Goal: Information Seeking & Learning: Learn about a topic

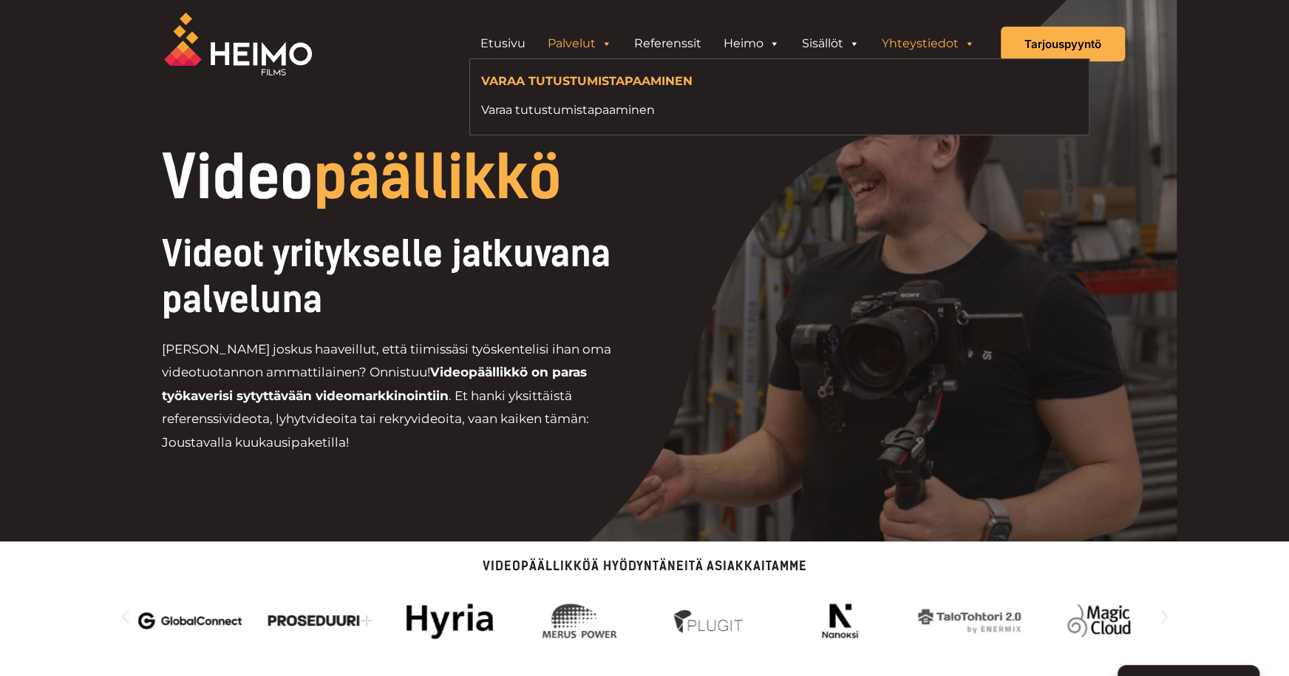
click at [911, 43] on link "Yhteystiedot" at bounding box center [928, 44] width 115 height 30
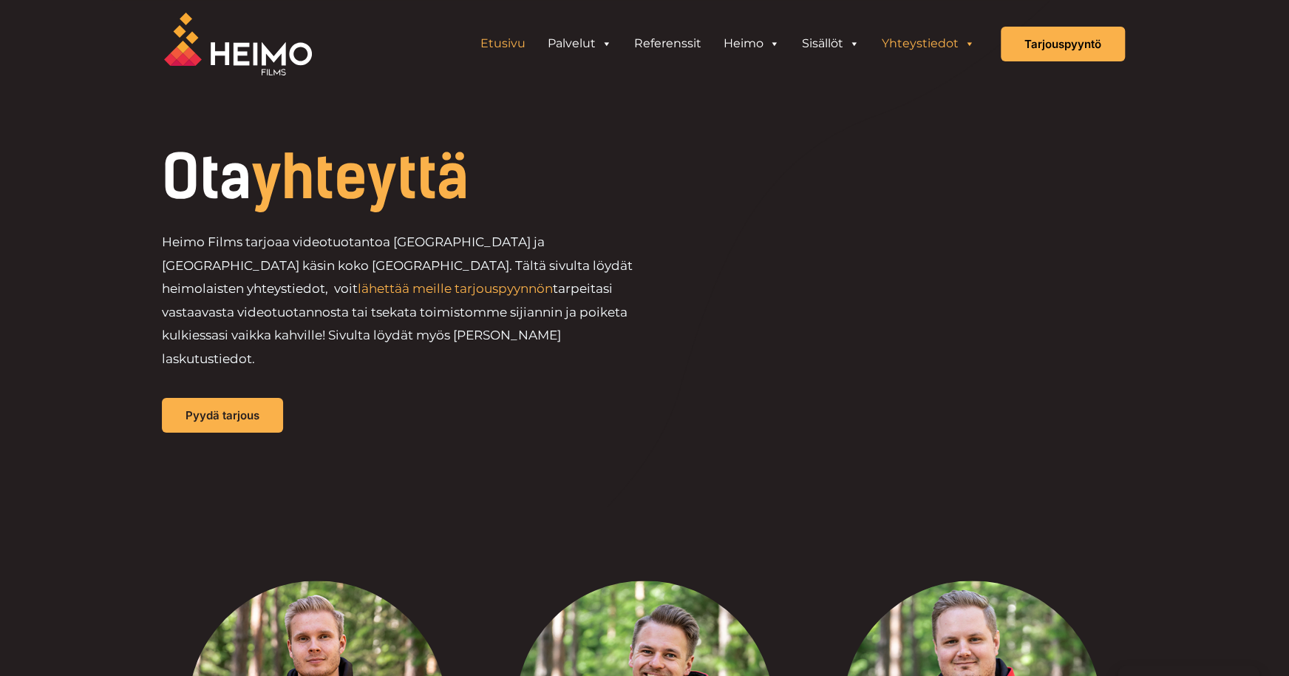
click at [509, 37] on link "Etusivu" at bounding box center [502, 44] width 67 height 30
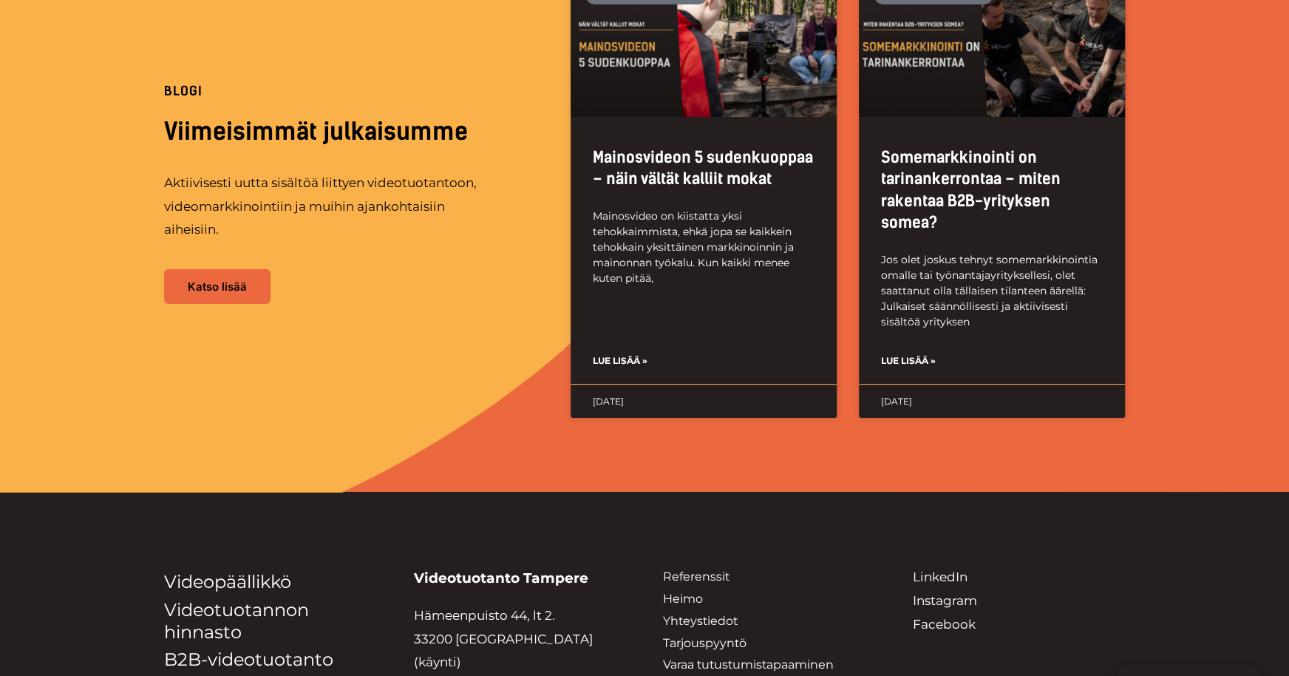
scroll to position [3645, 0]
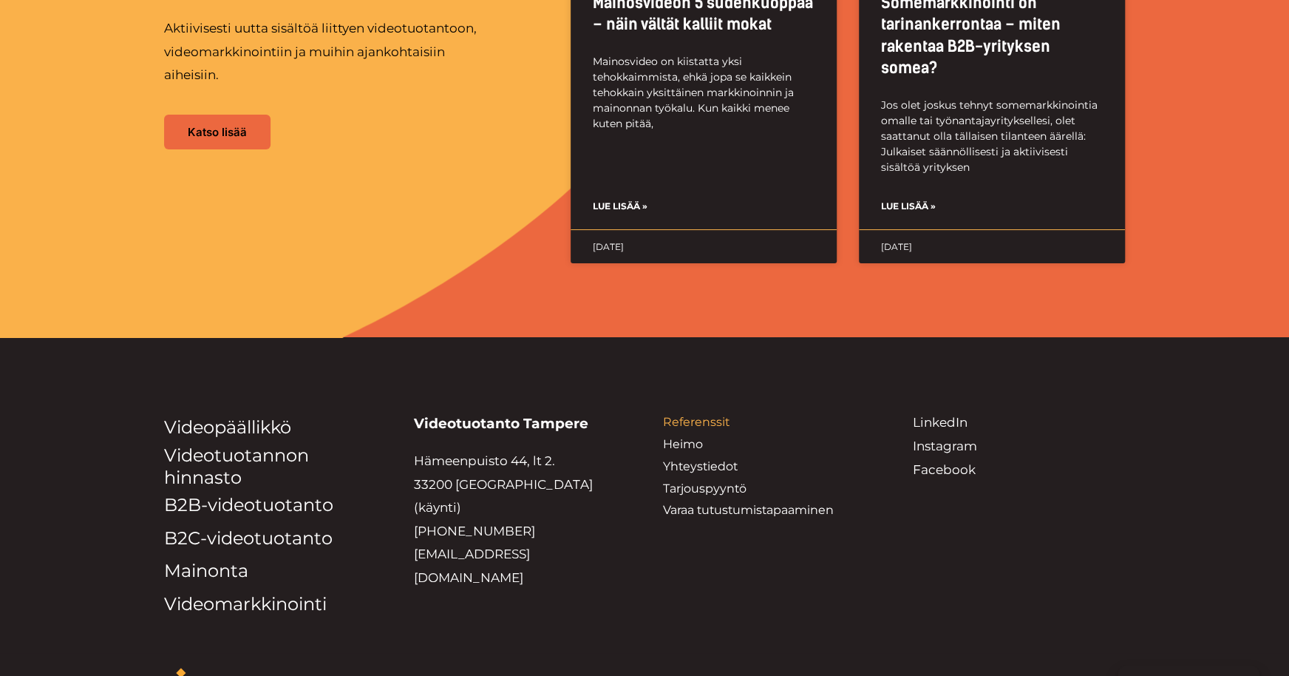
drag, startPoint x: 686, startPoint y: 355, endPoint x: 698, endPoint y: 350, distance: 12.6
click at [686, 415] on link "Referenssit" at bounding box center [696, 422] width 67 height 14
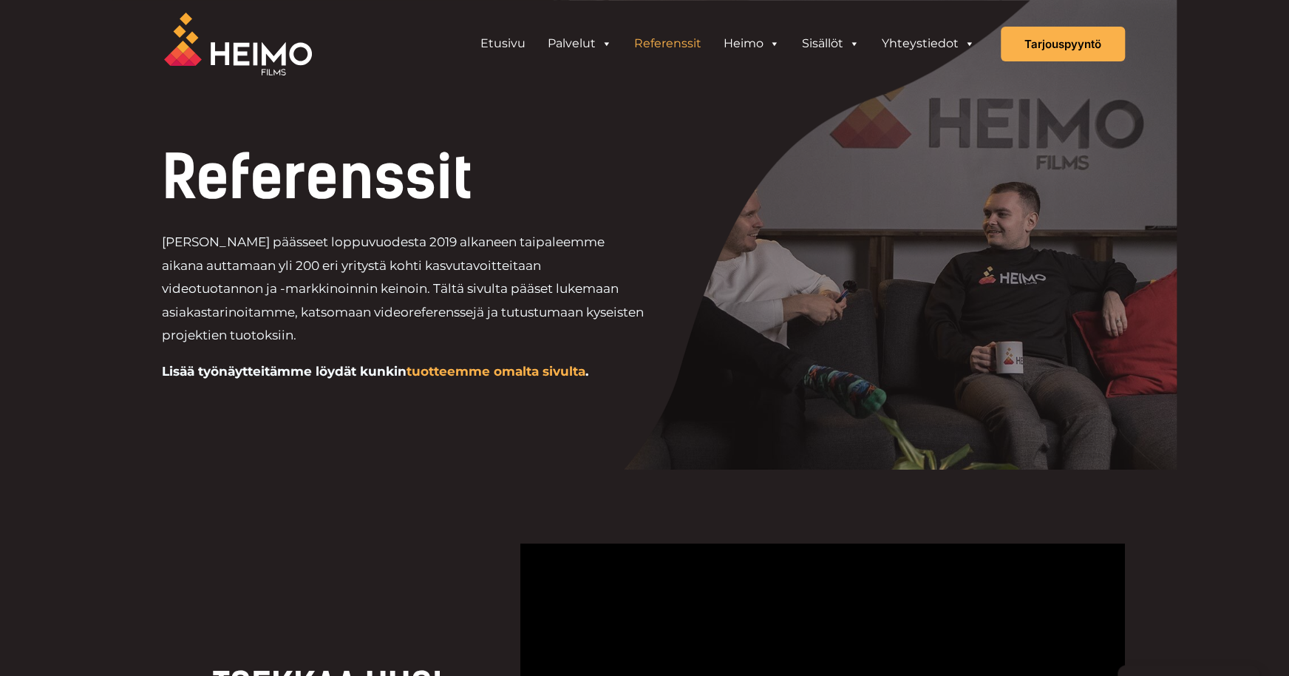
click at [512, 367] on link "tuotteemme omalta sivulta" at bounding box center [496, 371] width 179 height 15
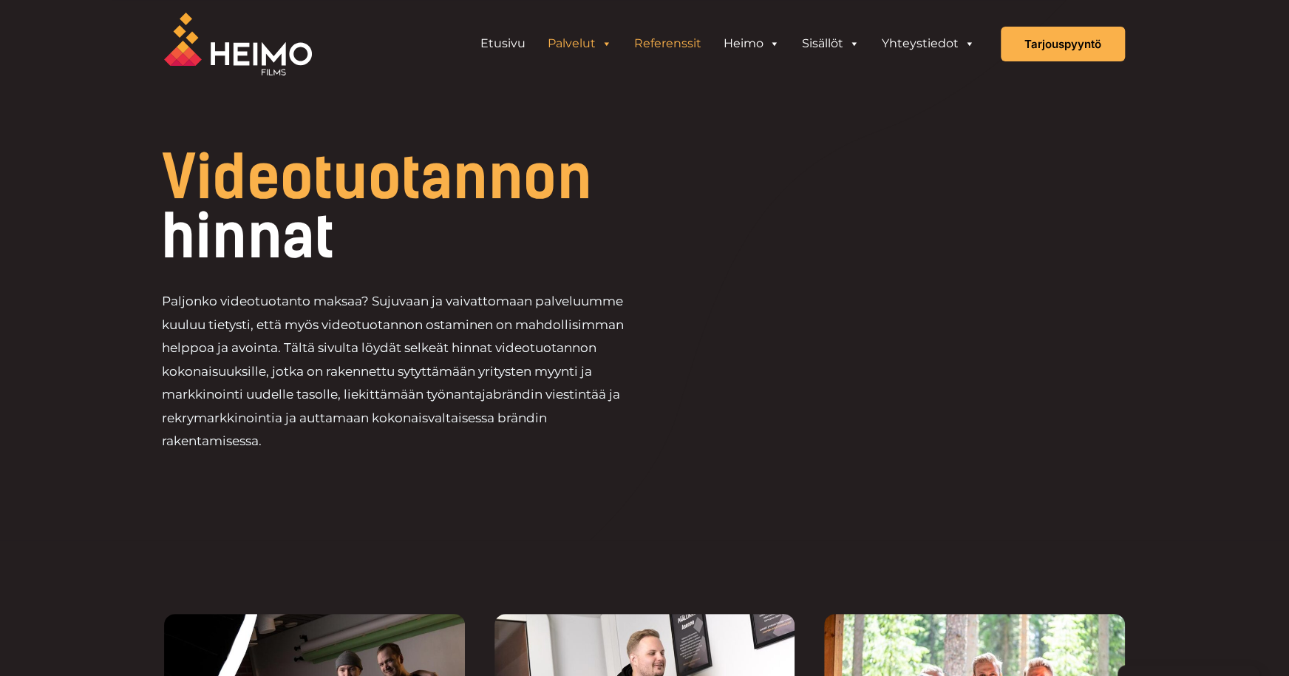
click at [676, 42] on link "Referenssit" at bounding box center [667, 44] width 89 height 30
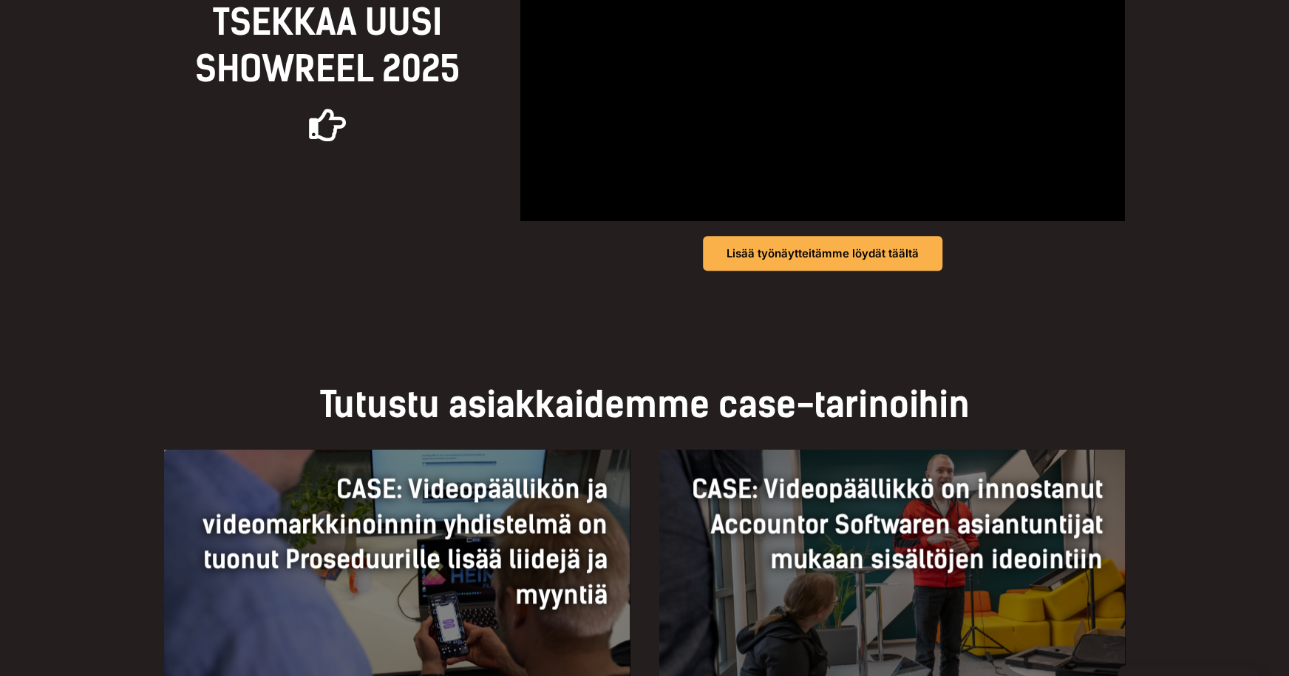
scroll to position [665, 0]
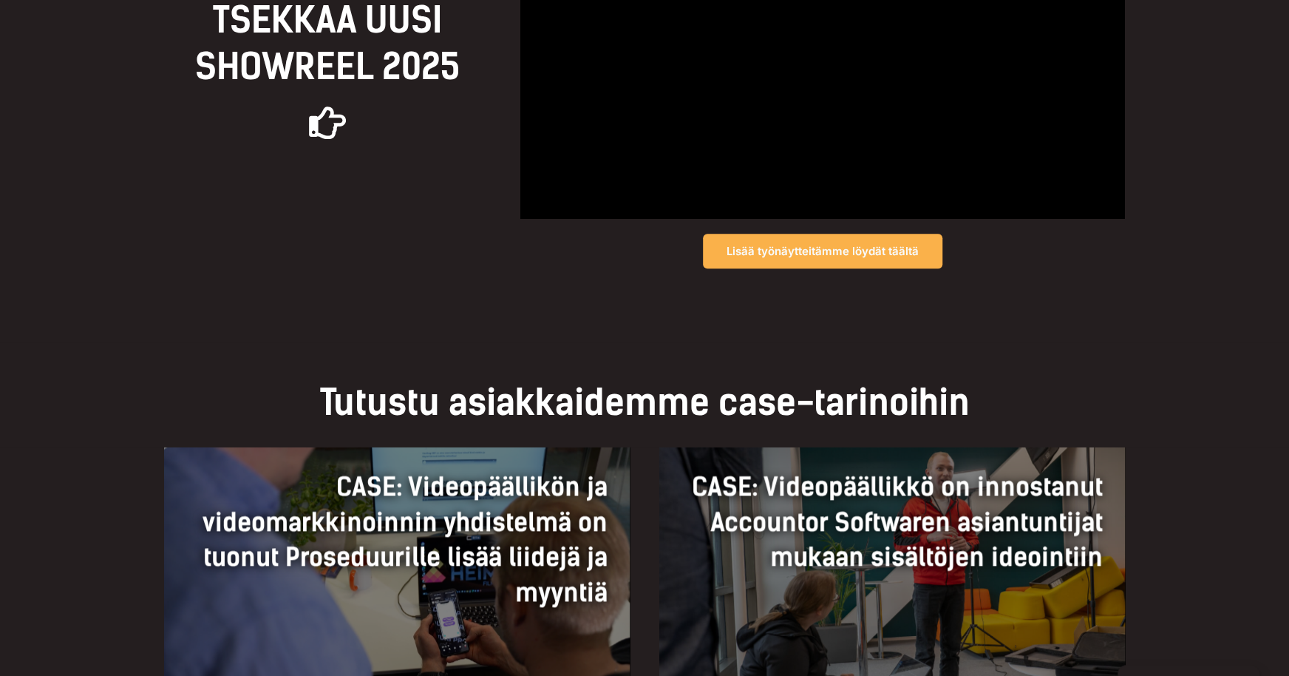
click at [780, 261] on link "Lisää työnäytteitämme löydät täältä" at bounding box center [823, 251] width 240 height 35
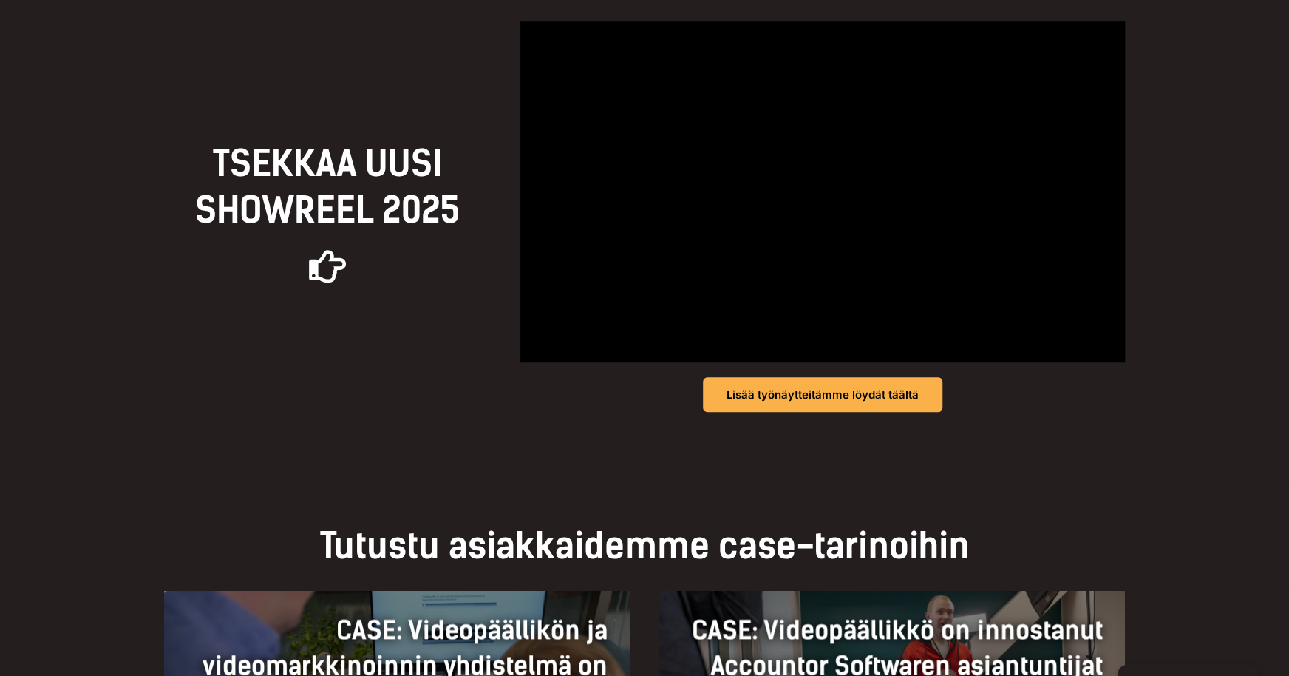
scroll to position [517, 0]
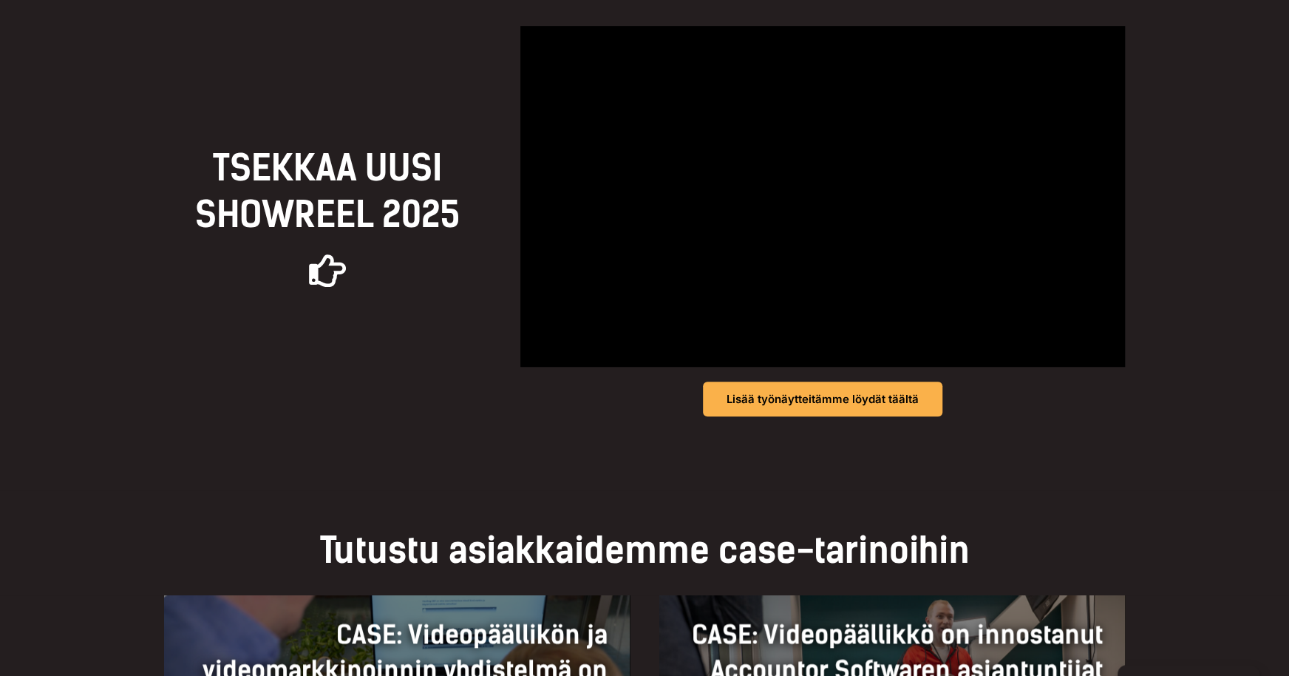
click at [451, 493] on div "Tutustu asiakkaidemme case-tarinoihin" at bounding box center [644, 542] width 961 height 105
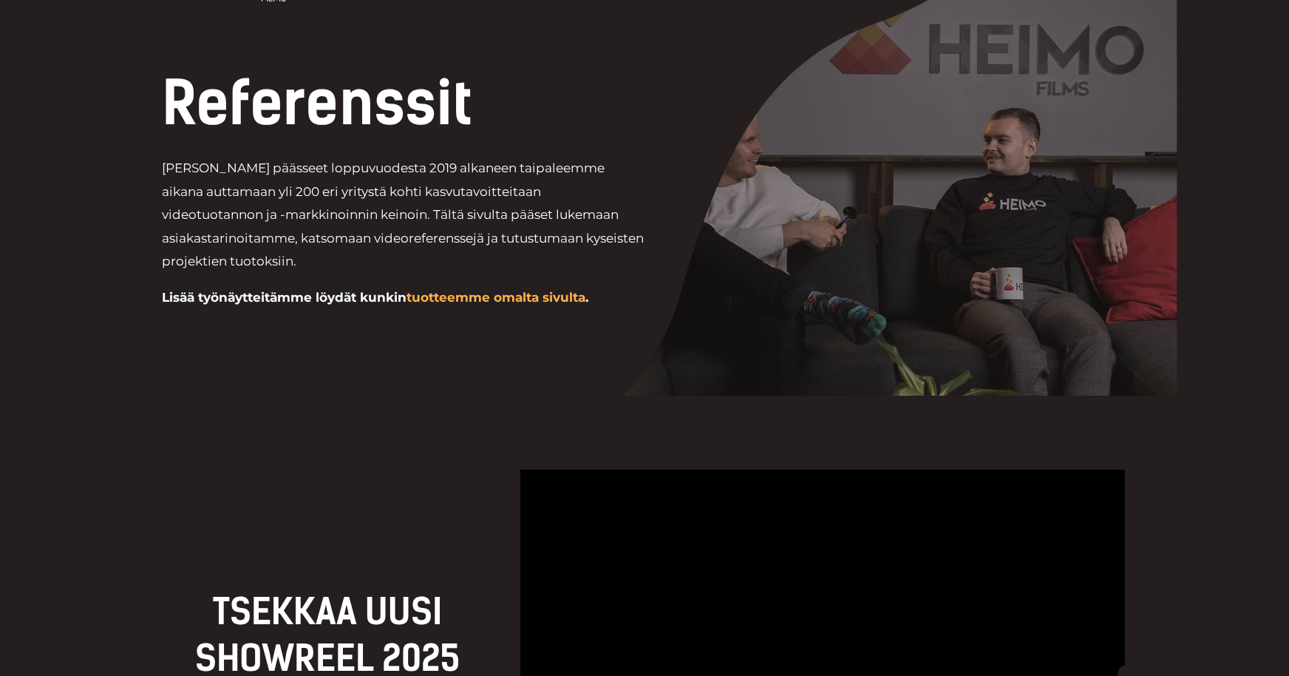
scroll to position [0, 0]
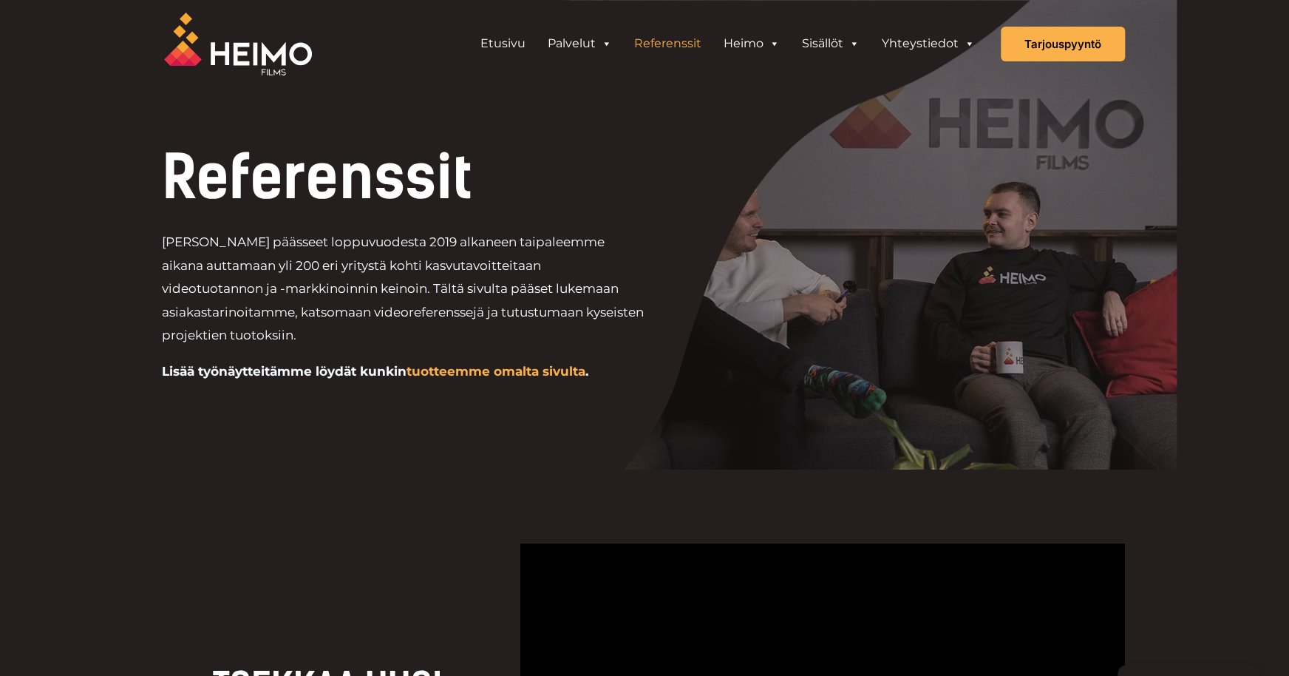
click at [688, 39] on link "Referenssit" at bounding box center [667, 44] width 89 height 30
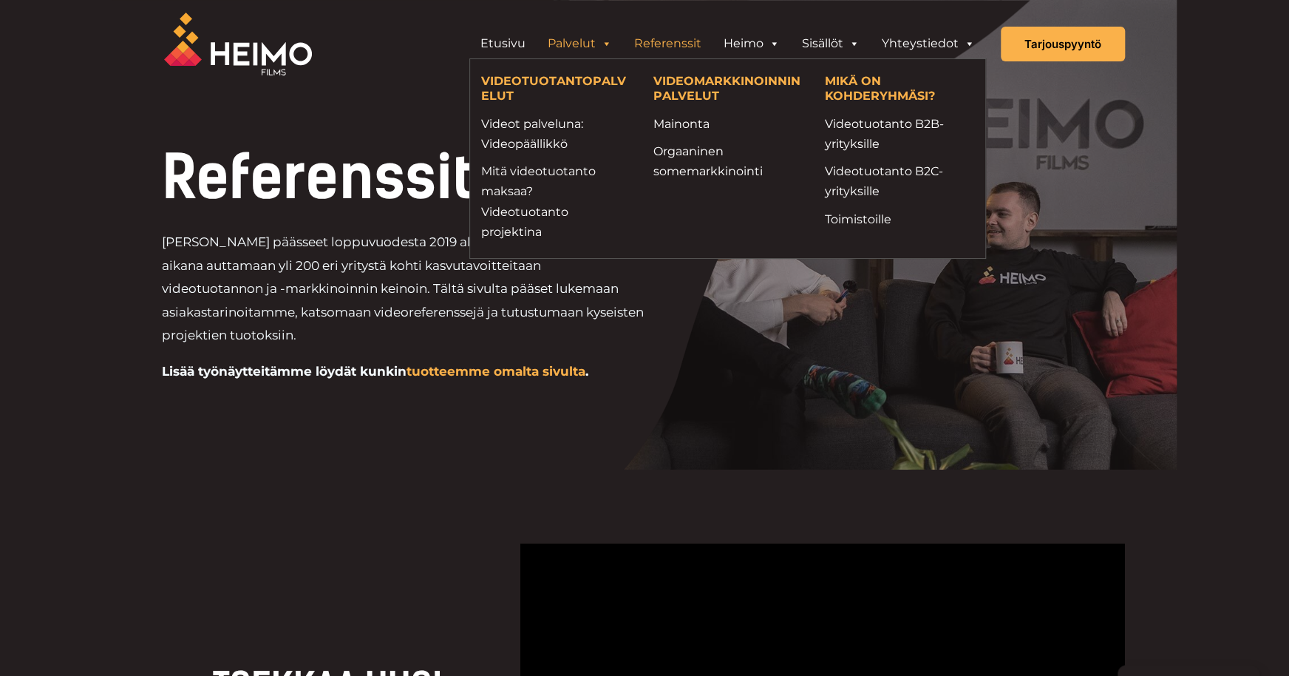
click at [586, 38] on link "Palvelut" at bounding box center [580, 44] width 86 height 30
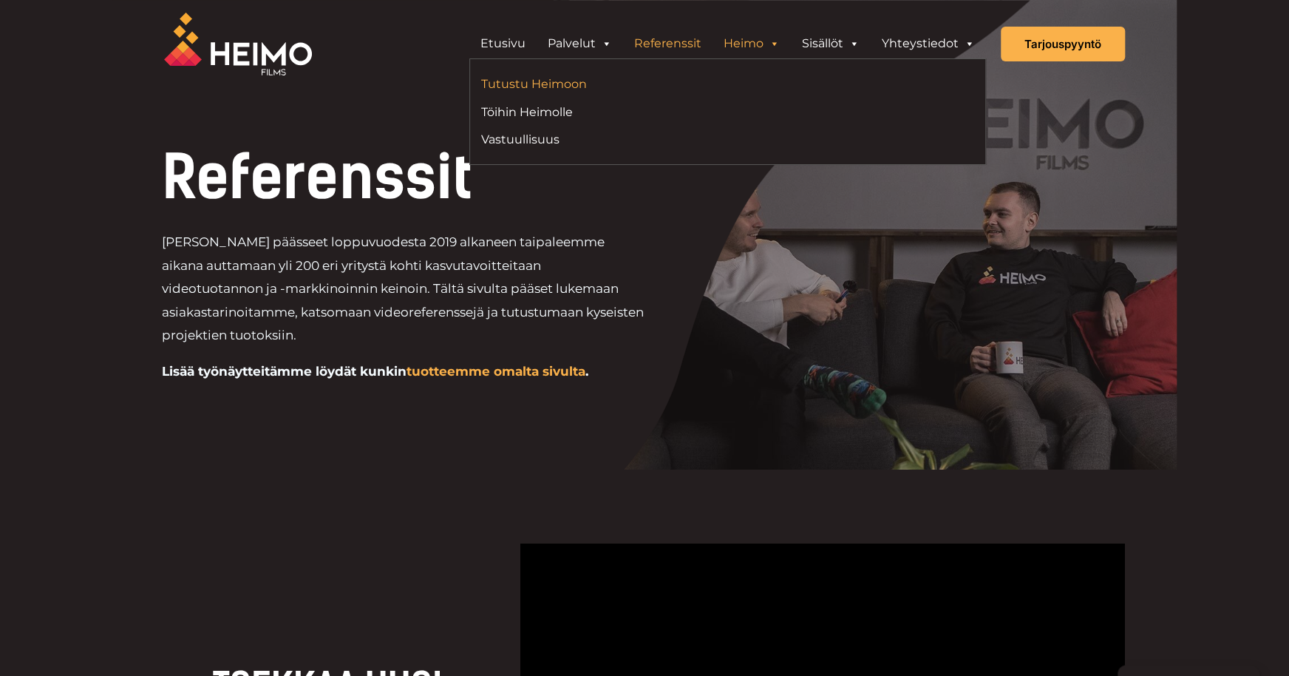
click at [525, 84] on link "Tutustu Heimoon" at bounding box center [599, 84] width 236 height 20
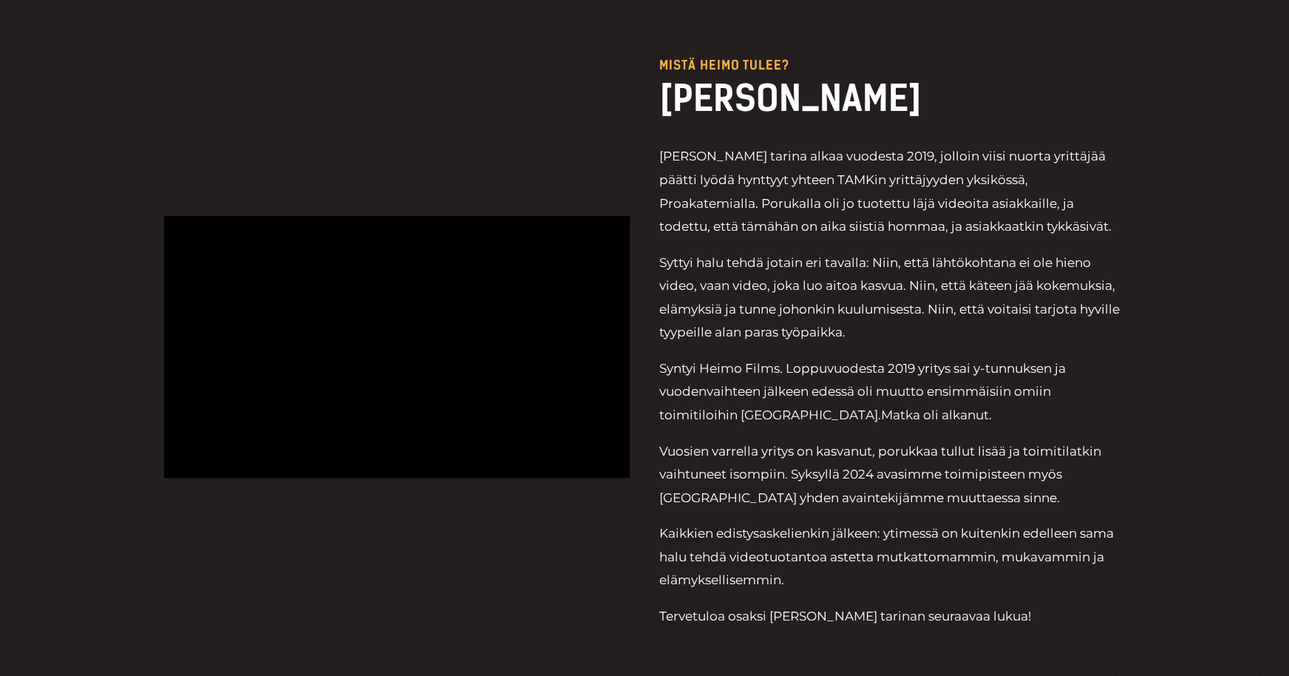
scroll to position [370, 0]
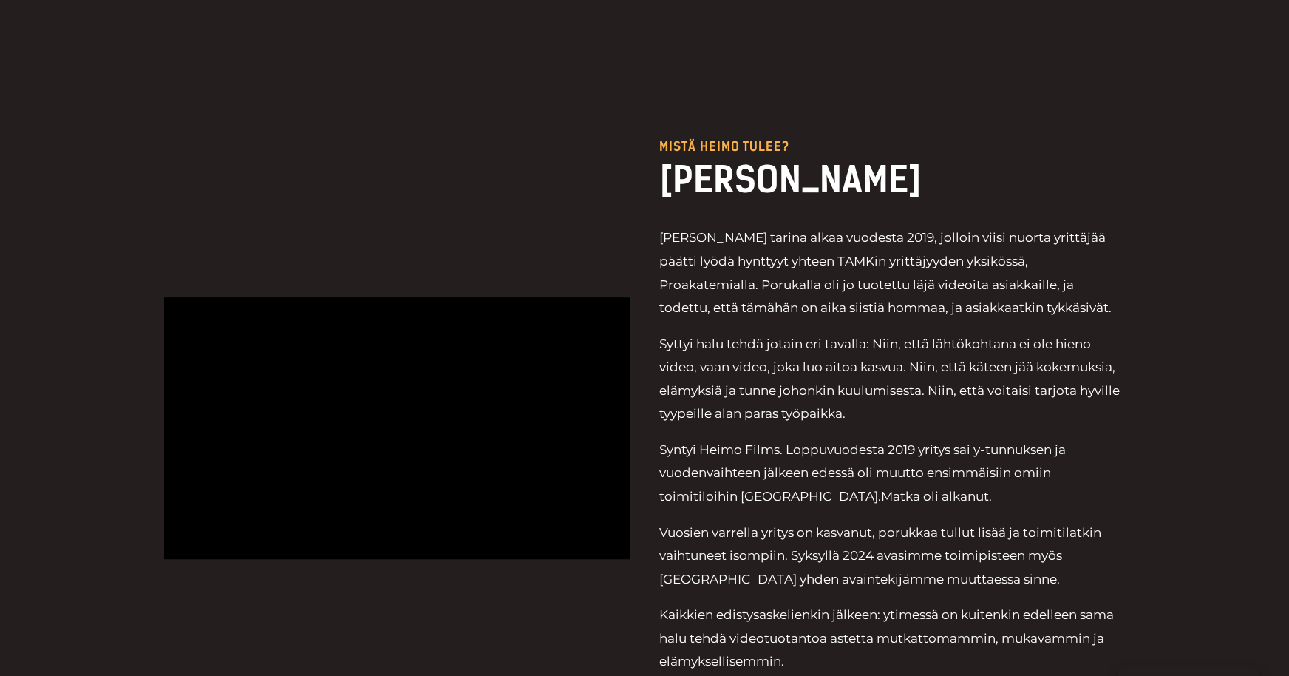
drag, startPoint x: 452, startPoint y: 220, endPoint x: 430, endPoint y: 220, distance: 22.2
click at [440, 222] on div at bounding box center [397, 428] width 466 height 576
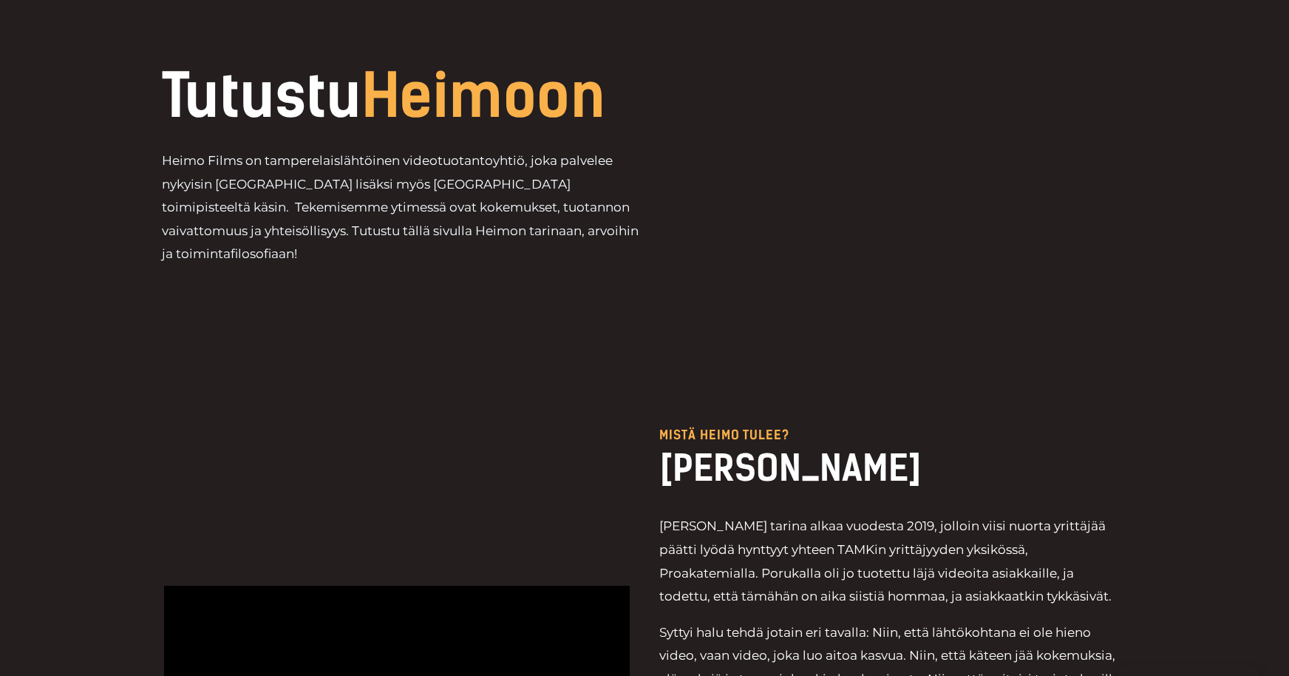
scroll to position [0, 0]
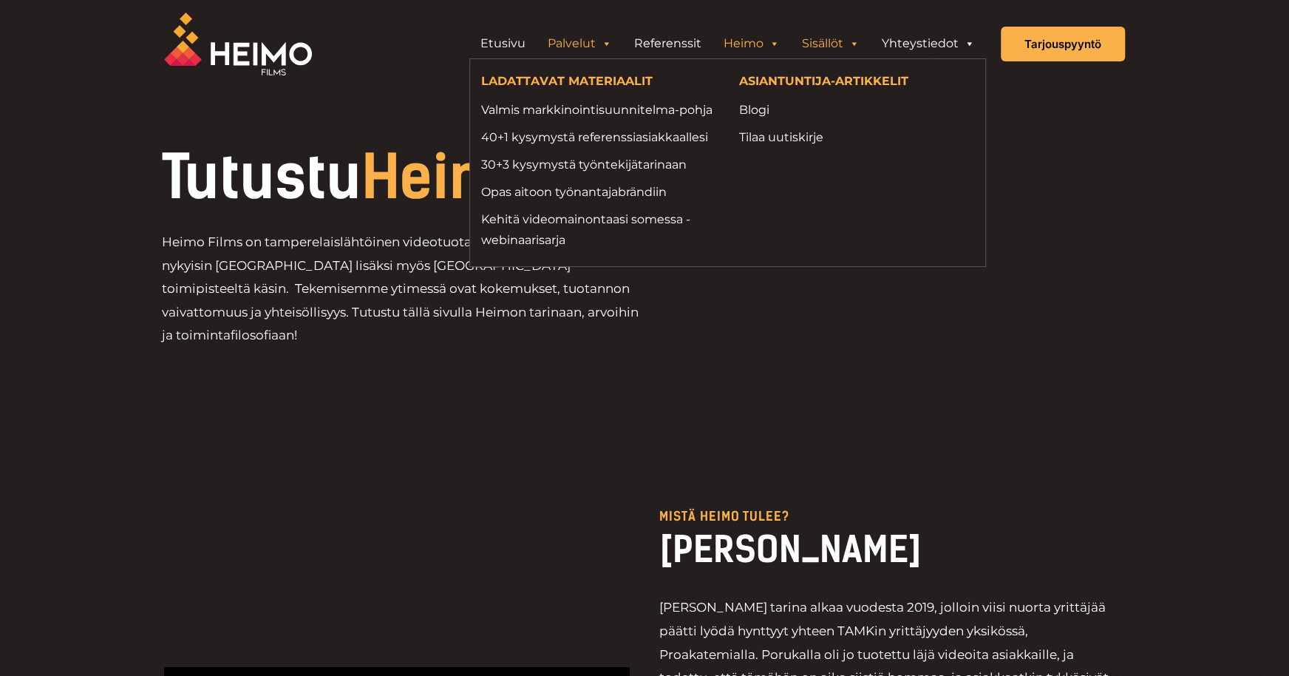
click at [571, 41] on link "Palvelut" at bounding box center [580, 44] width 86 height 30
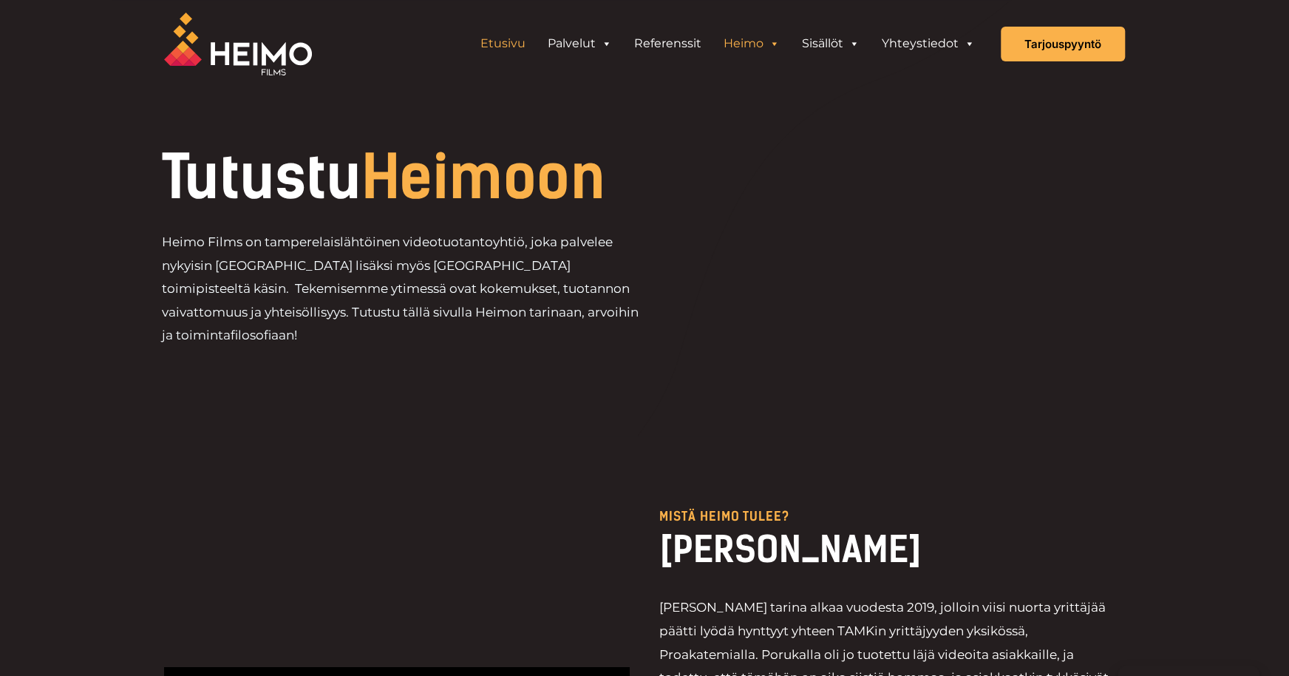
click at [500, 40] on link "Etusivu" at bounding box center [502, 44] width 67 height 30
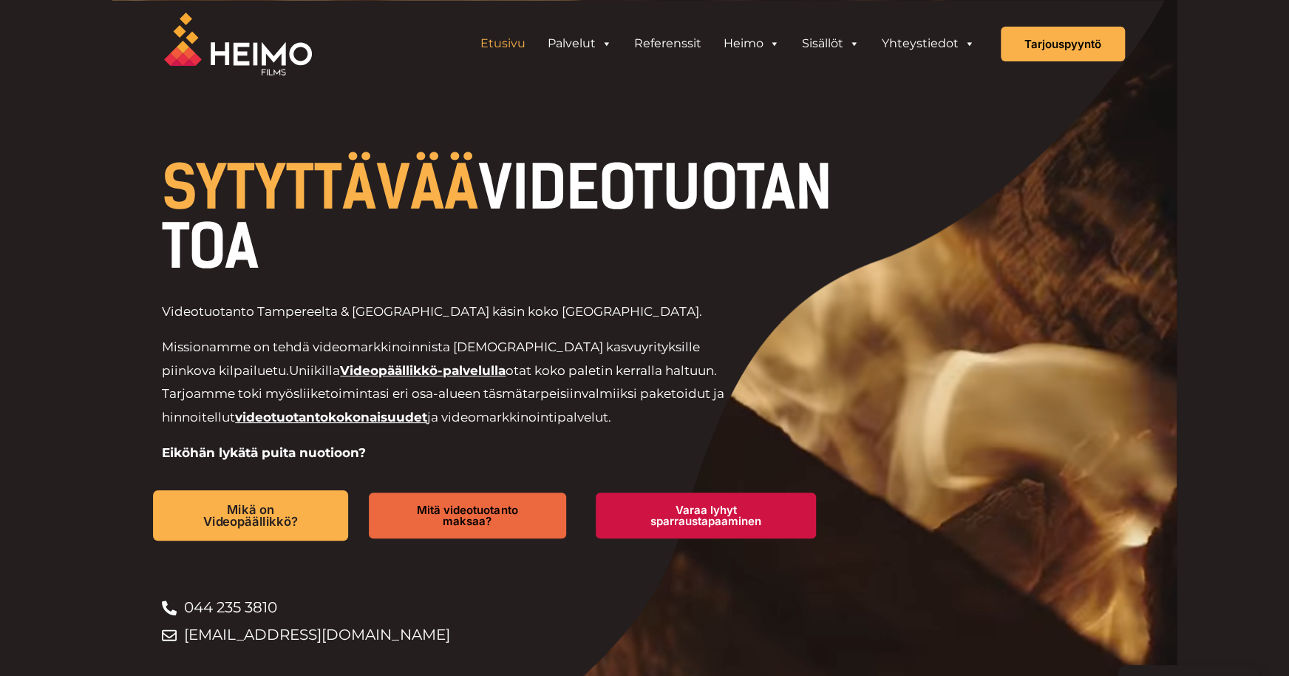
click at [267, 517] on span "Mikä on Videopäällikkö?" at bounding box center [250, 515] width 143 height 24
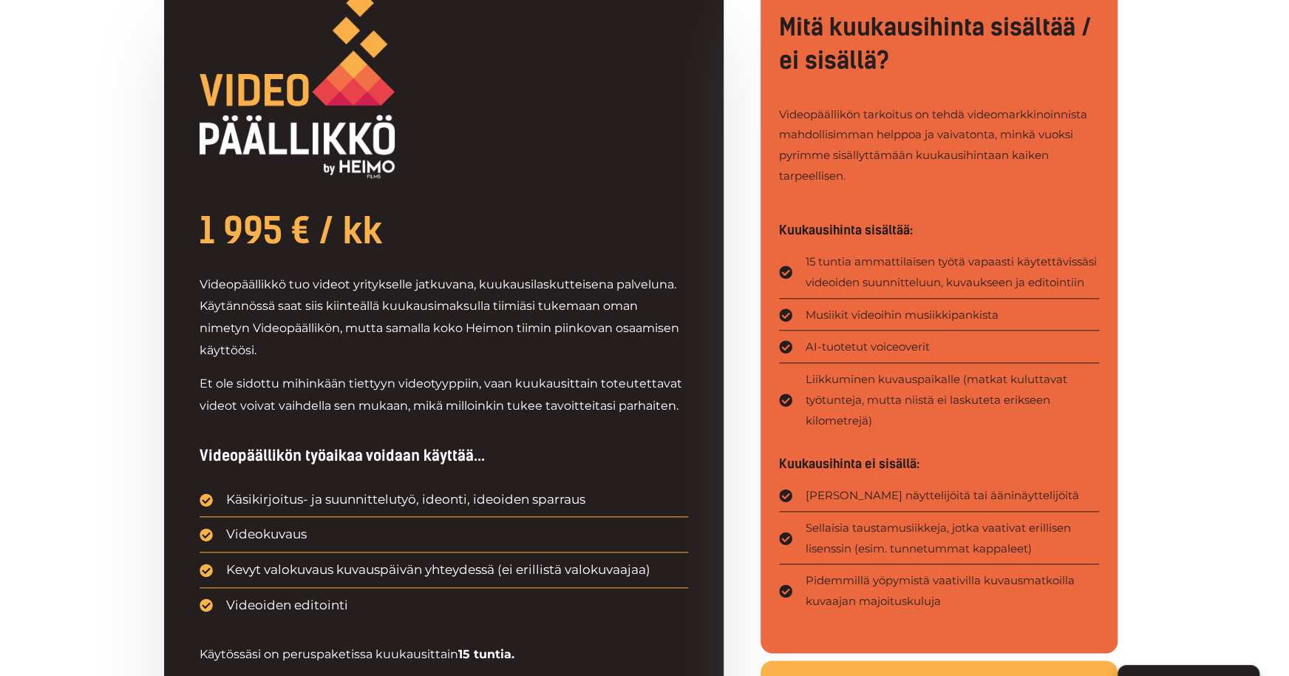
scroll to position [591, 0]
